Goal: Obtain resource: Obtain resource

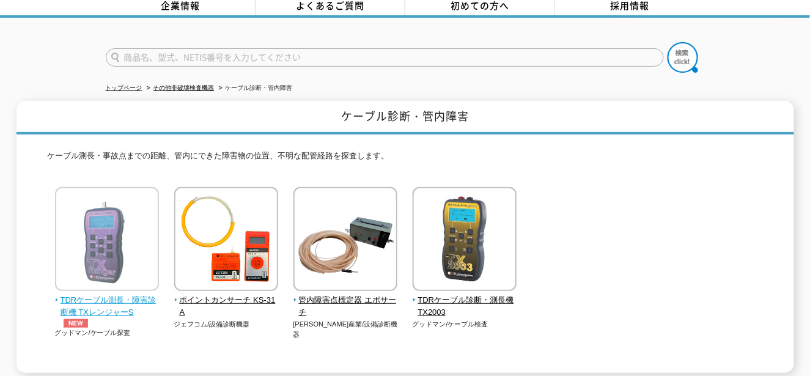
scroll to position [61, 0]
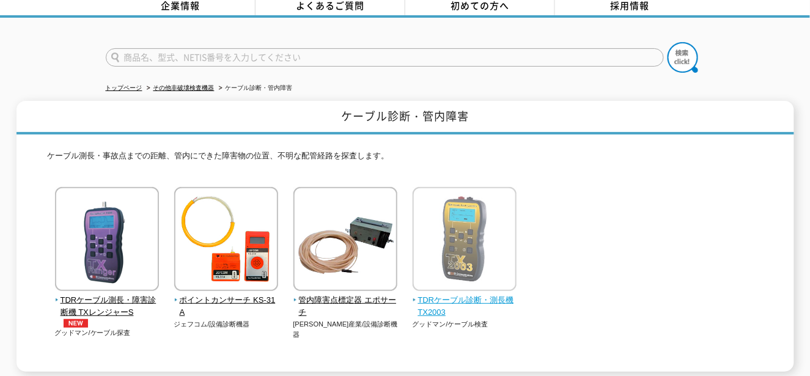
click at [488, 242] on img at bounding box center [465, 240] width 104 height 107
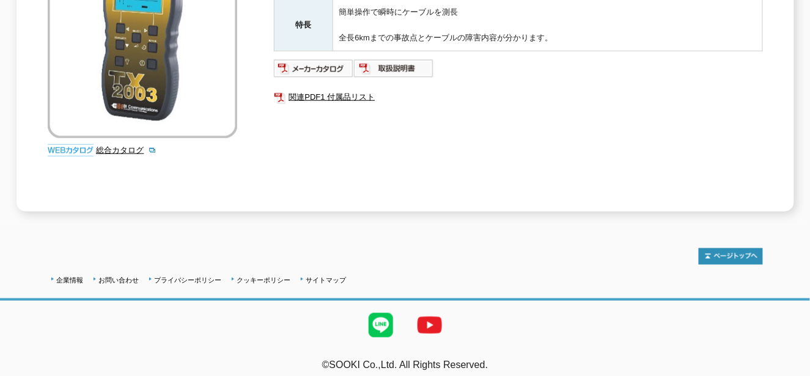
scroll to position [157, 0]
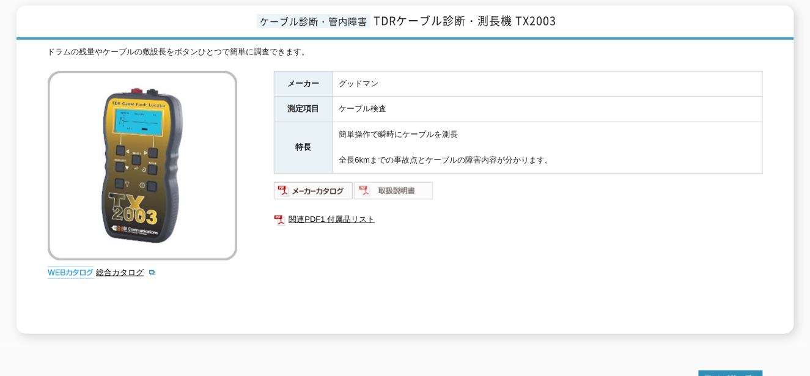
click at [383, 181] on img at bounding box center [394, 191] width 80 height 20
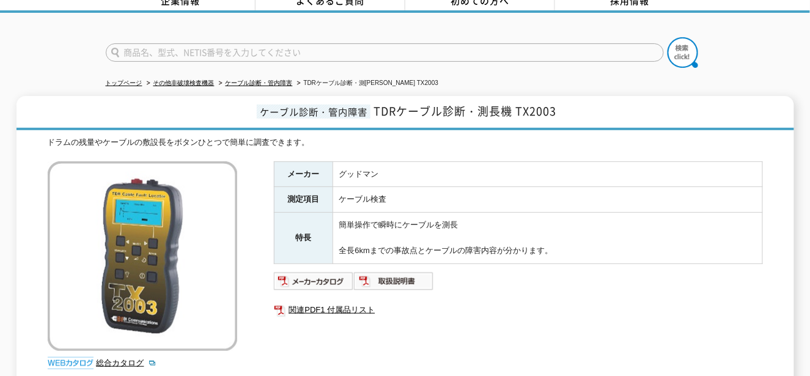
scroll to position [0, 0]
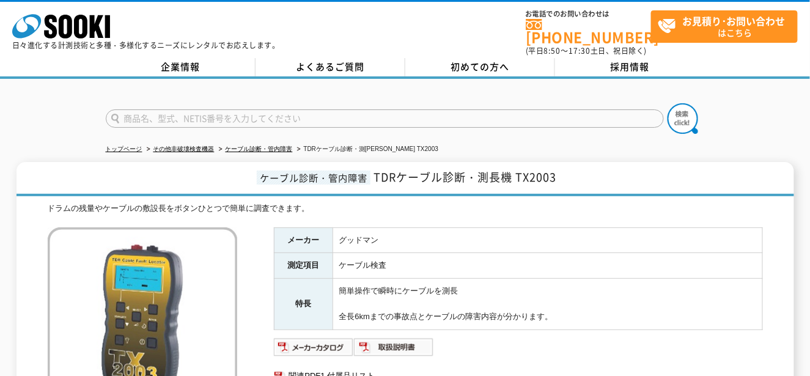
click at [220, 115] on input "text" at bounding box center [385, 118] width 558 height 18
type input "SP780"
click at [677, 116] on img at bounding box center [683, 118] width 31 height 31
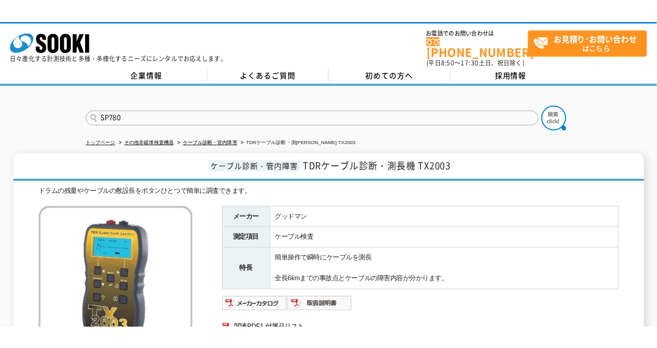
scroll to position [245, 0]
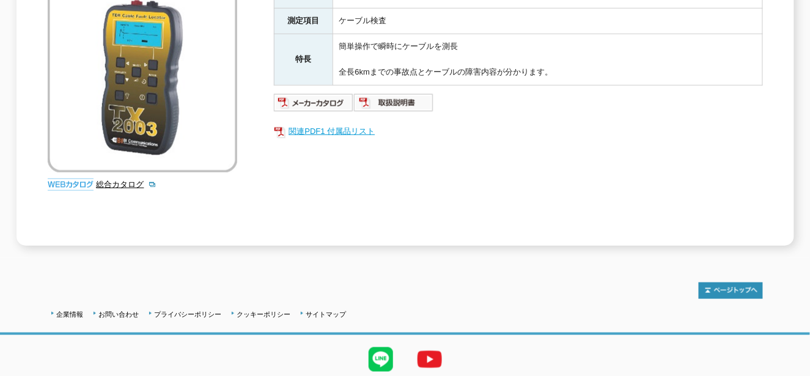
click at [312, 123] on link "関連PDF1 付属品リスト" at bounding box center [518, 131] width 489 height 16
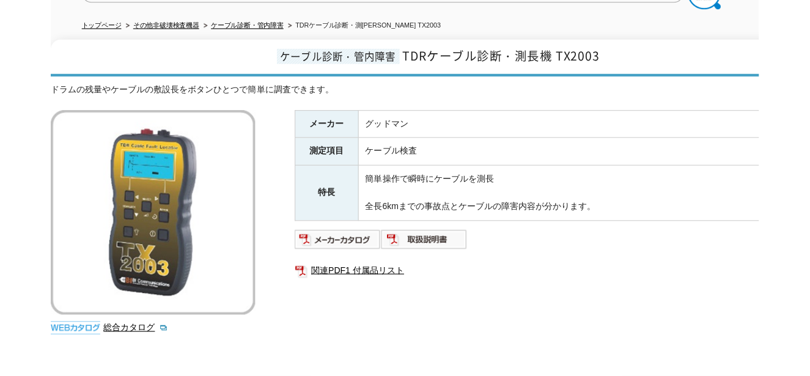
scroll to position [122, 0]
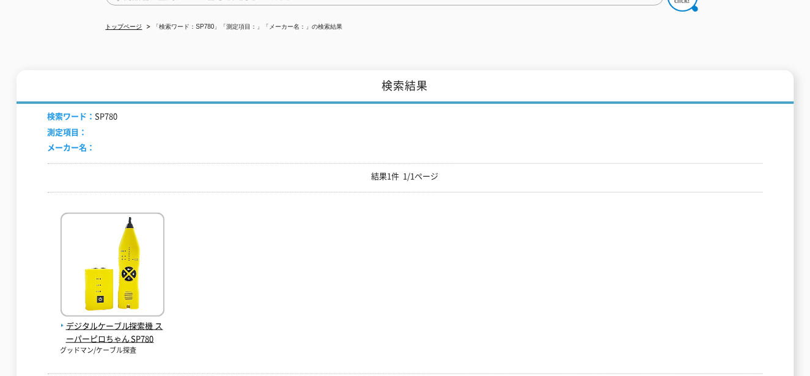
scroll to position [183, 0]
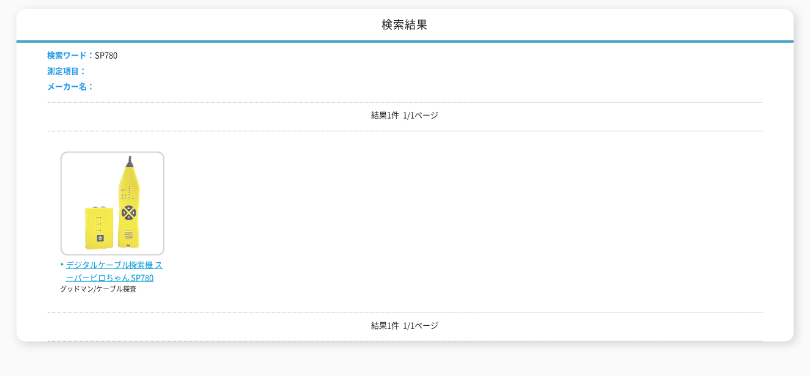
click at [138, 262] on span "デジタルケーブル探索機 スーパーピロちゃん SP780" at bounding box center [113, 272] width 104 height 26
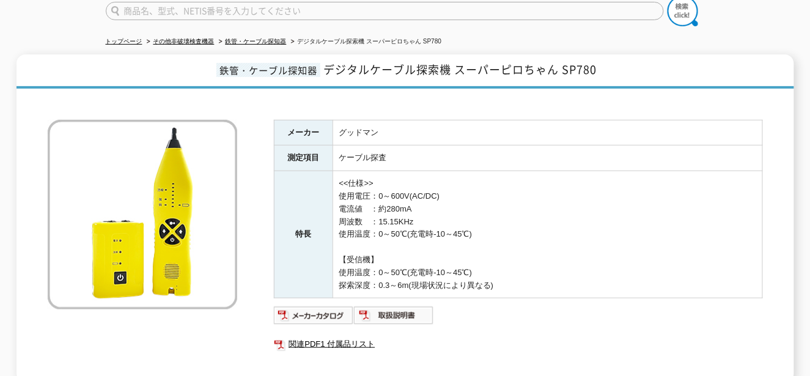
scroll to position [122, 0]
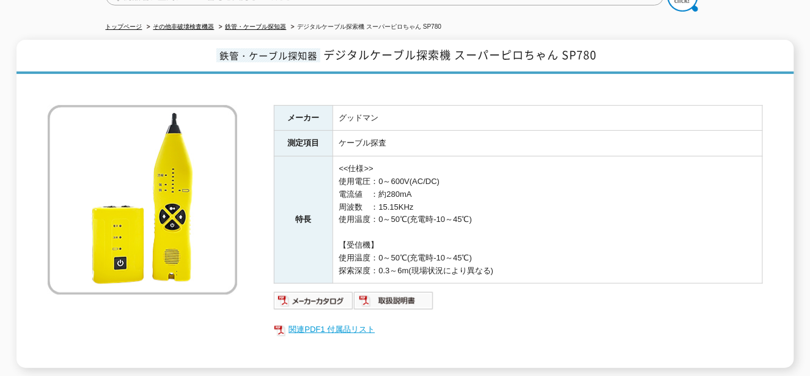
click at [304, 322] on link "関連PDF1 付属品リスト" at bounding box center [518, 330] width 489 height 16
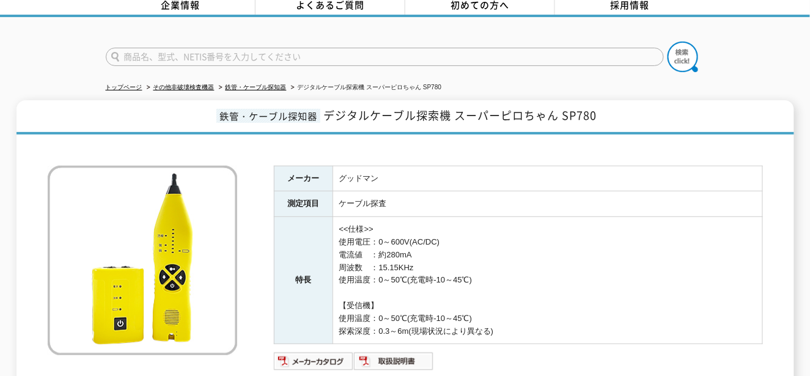
scroll to position [0, 0]
